Goal: Task Accomplishment & Management: Manage account settings

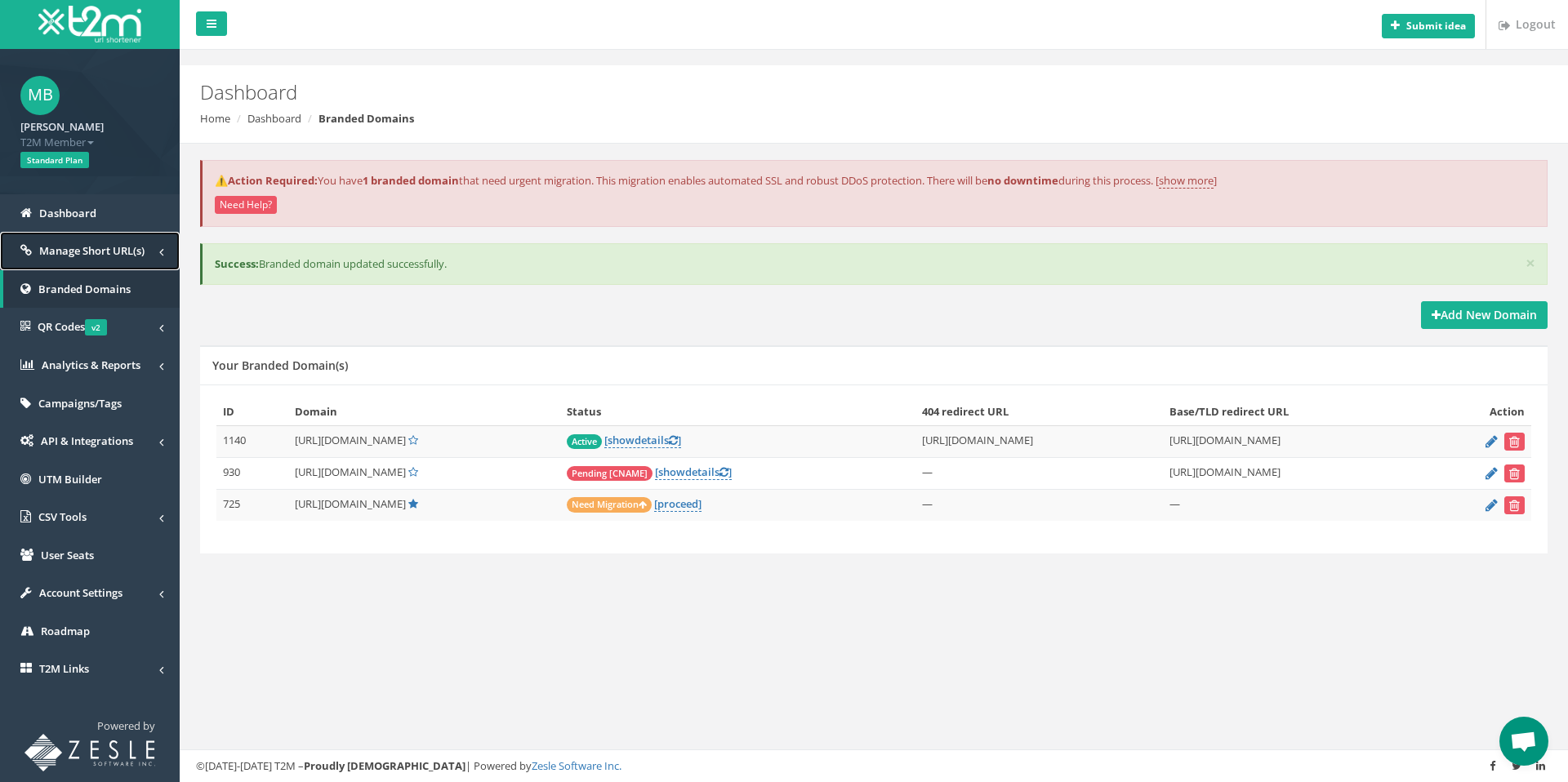
click at [70, 253] on span "Manage Short URL(s)" at bounding box center [91, 250] width 106 height 14
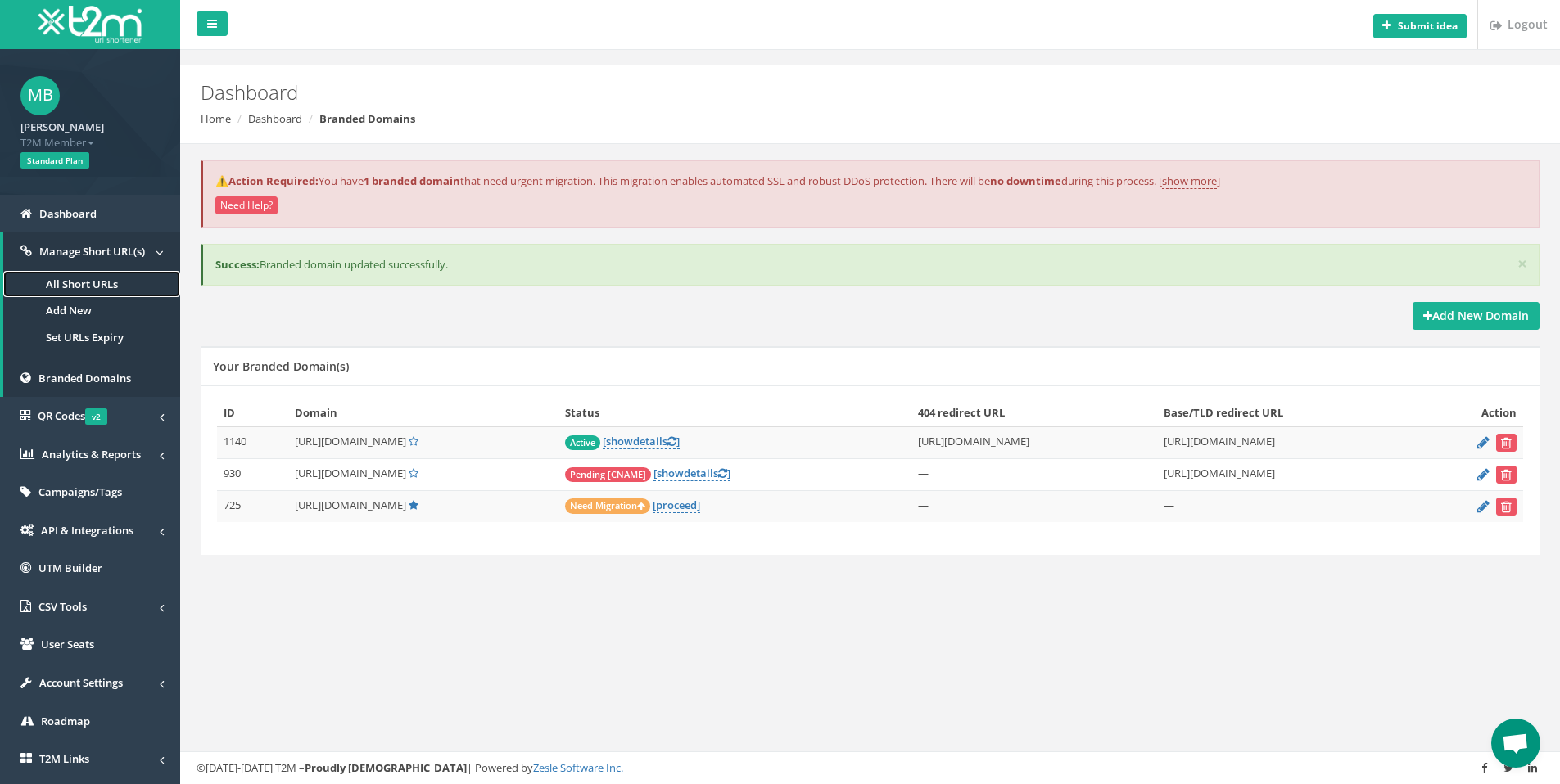
click at [58, 282] on link "All Short URLs" at bounding box center [92, 285] width 177 height 27
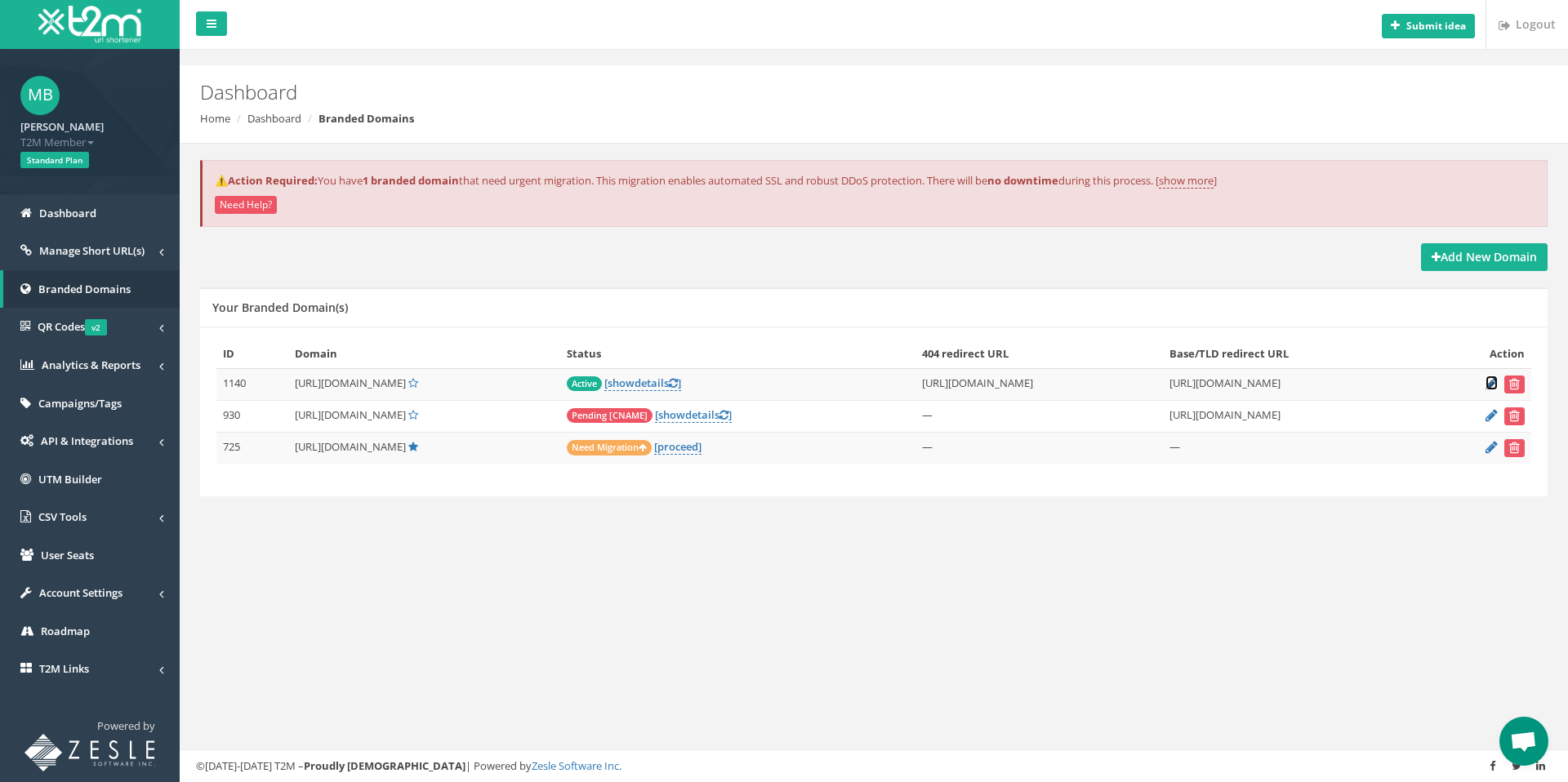
click at [1494, 381] on icon at bounding box center [1492, 383] width 12 height 11
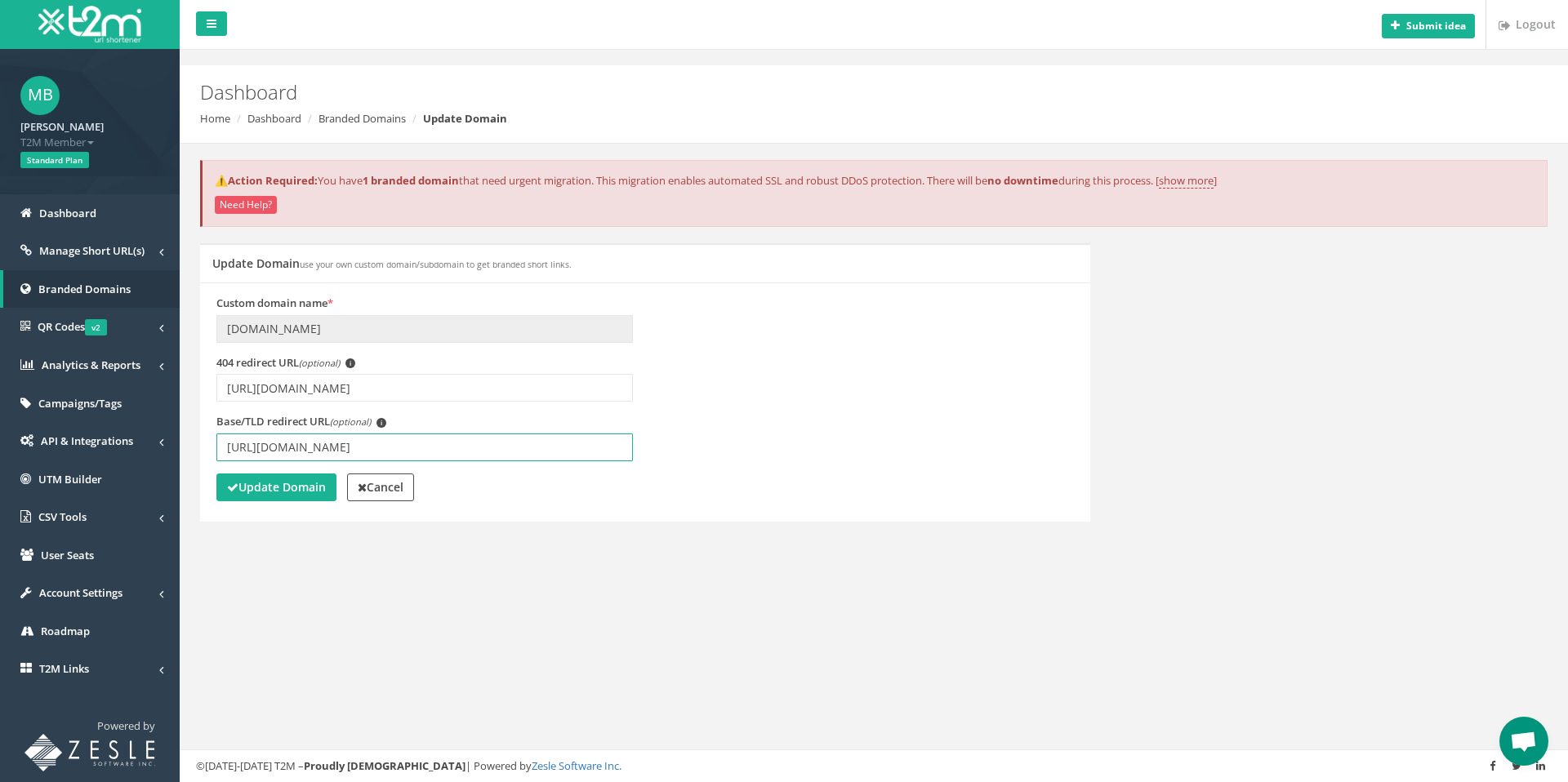
drag, startPoint x: 521, startPoint y: 451, endPoint x: 211, endPoint y: 446, distance: 310.0
click at [211, 446] on div "Base/TLD redirect URL (optional) i [URL][DOMAIN_NAME]" at bounding box center [425, 444] width 441 height 59
paste input "MSMh_d7Fsw"
type input "[URL][DOMAIN_NAME]"
click at [260, 488] on strong "Update Domain" at bounding box center [276, 487] width 99 height 15
